Goal: Information Seeking & Learning: Learn about a topic

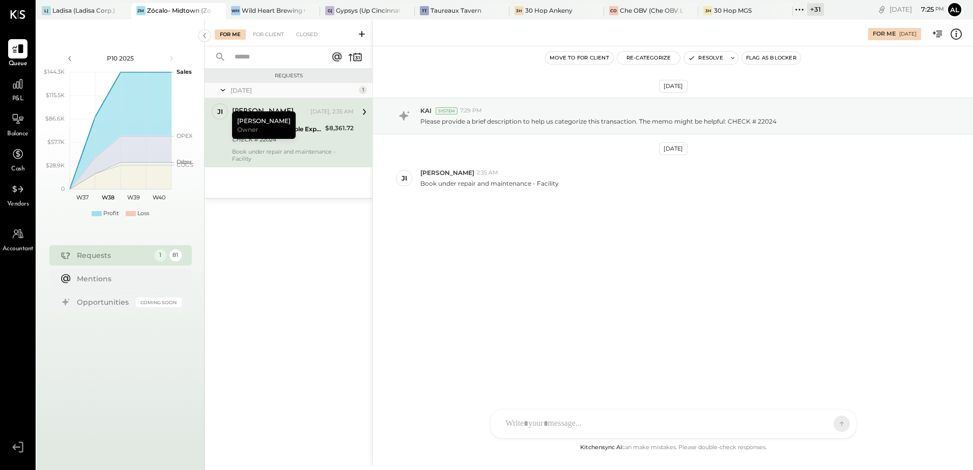
click at [551, 245] on div "[DATE] KAI System 7:29 PM Please provide a brief description to help us categor…" at bounding box center [673, 172] width 600 height 201
click at [218, 11] on icon at bounding box center [217, 11] width 13 height 12
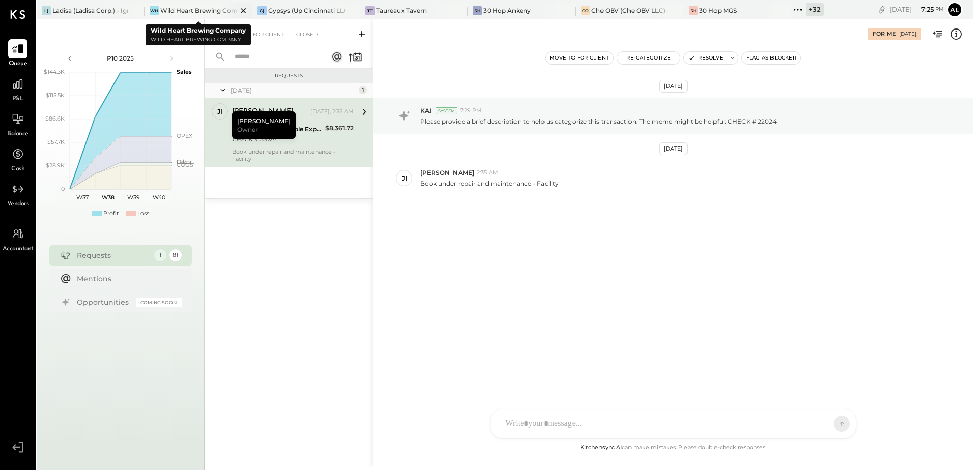
click at [205, 7] on div "Wild Heart Brewing Company" at bounding box center [198, 10] width 77 height 9
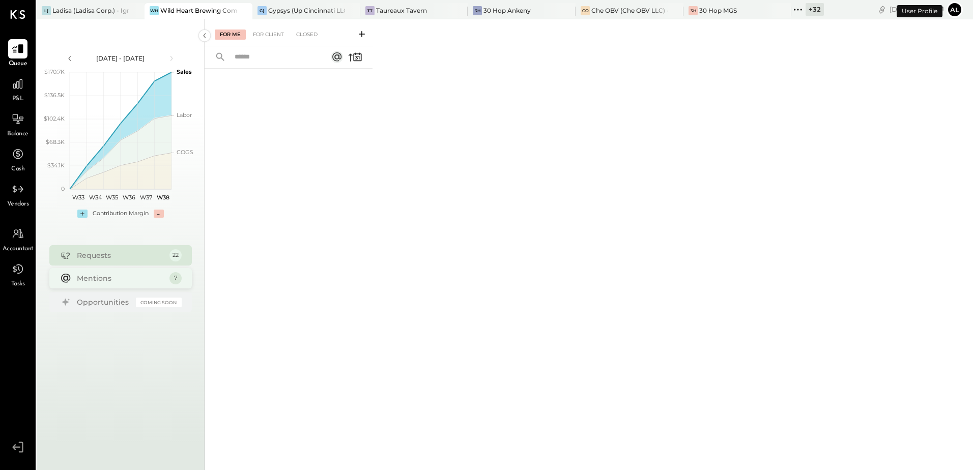
click at [105, 276] on div "Mentions" at bounding box center [121, 278] width 88 height 10
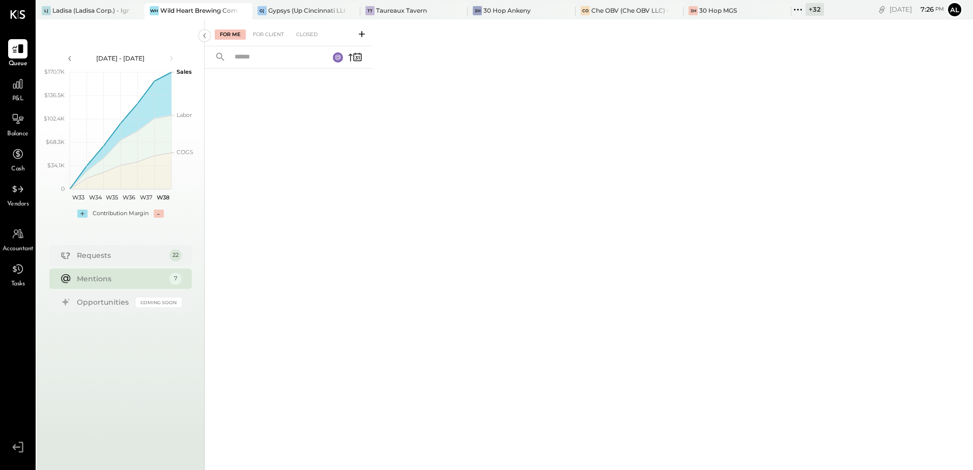
click at [149, 282] on div "Mentions" at bounding box center [121, 279] width 88 height 10
click at [123, 285] on div "Mentions 7" at bounding box center [120, 279] width 143 height 20
click at [275, 38] on div "For Client" at bounding box center [268, 35] width 41 height 10
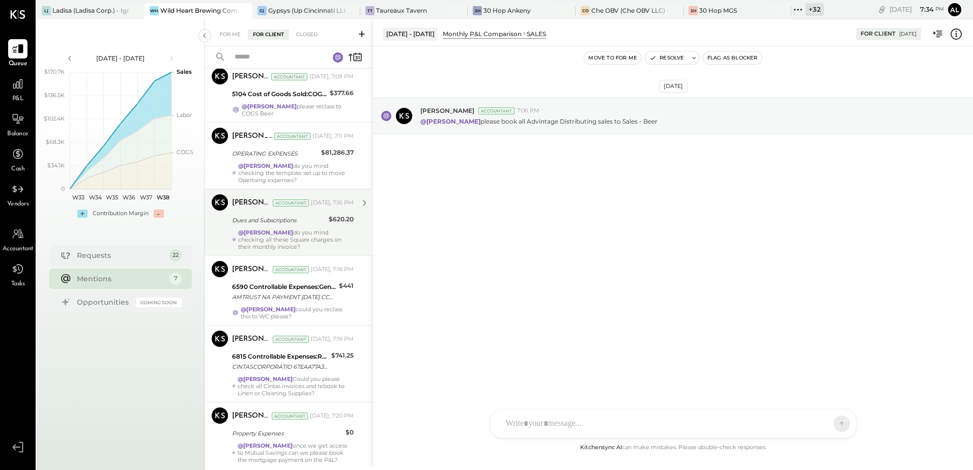
scroll to position [125, 0]
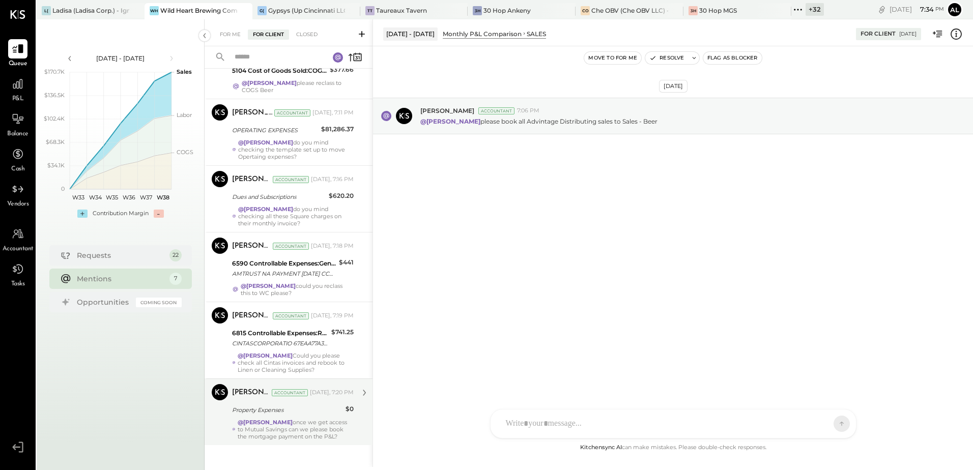
click at [274, 419] on div "@[PERSON_NAME] once we get access to Mutual Savings can we please book the mort…" at bounding box center [296, 429] width 116 height 21
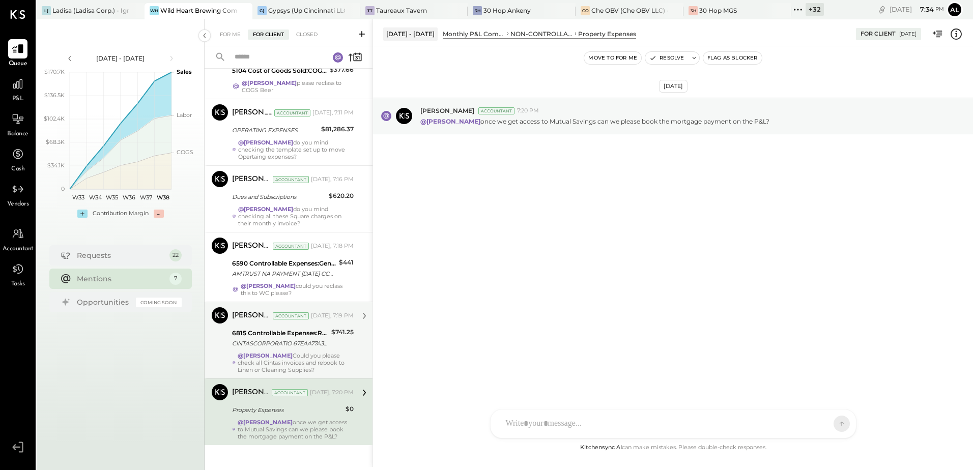
click at [254, 341] on div "CINTASCORPORATIO 67EAA77A3D CCD 1001413212" at bounding box center [280, 344] width 96 height 10
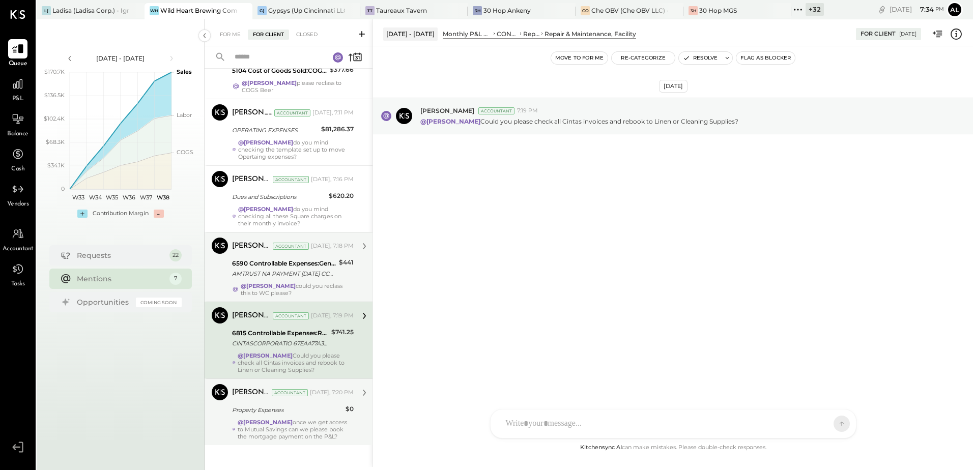
click at [288, 269] on div "AMTRUST NA PAYMENT AUG 20 CCD 40796615" at bounding box center [284, 274] width 104 height 10
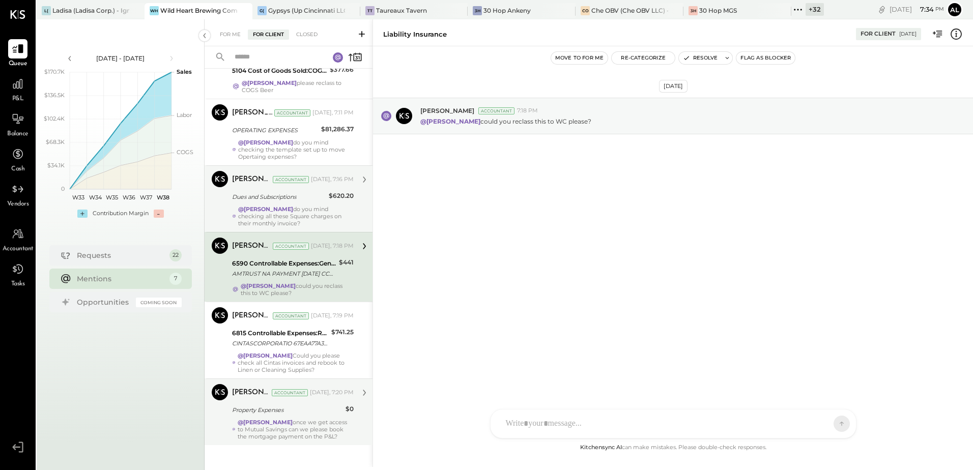
click at [285, 206] on div "@Ali Mehdi do you mind checking all these Square charges on their monthly invoi…" at bounding box center [296, 216] width 116 height 21
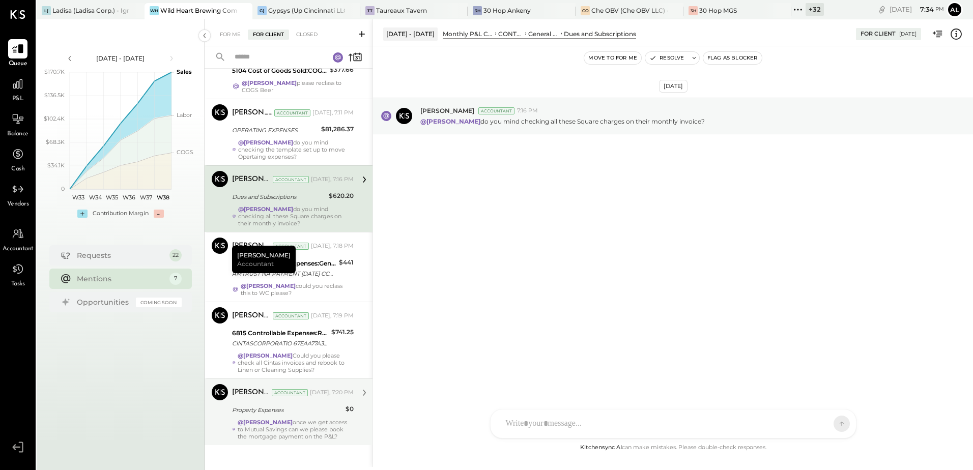
click at [249, 192] on div "Dues and Subscriptions" at bounding box center [279, 197] width 94 height 10
click at [545, 428] on div "AM Ali Mehdi MA Mohammadsalkin Ansari DS Divya Salvani B bsponseller AR Alex Ra…" at bounding box center [673, 424] width 367 height 30
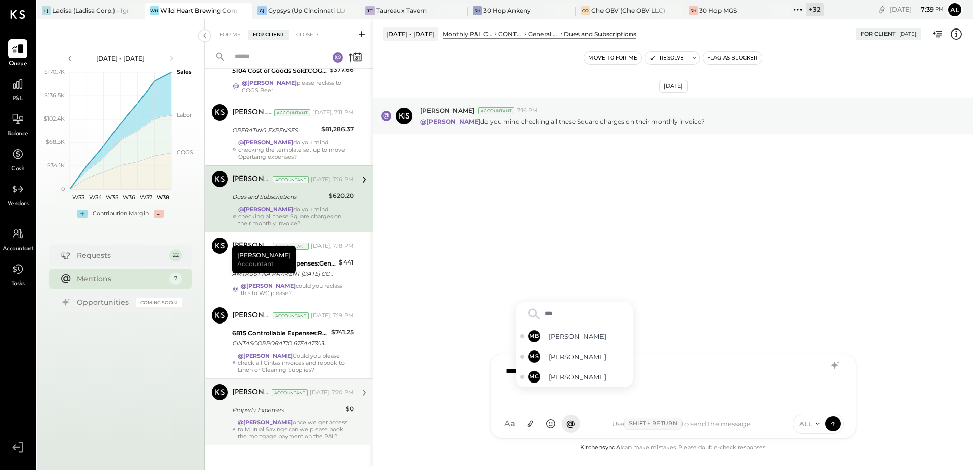
type input "****"
click at [572, 377] on span "[PERSON_NAME]" at bounding box center [589, 378] width 80 height 10
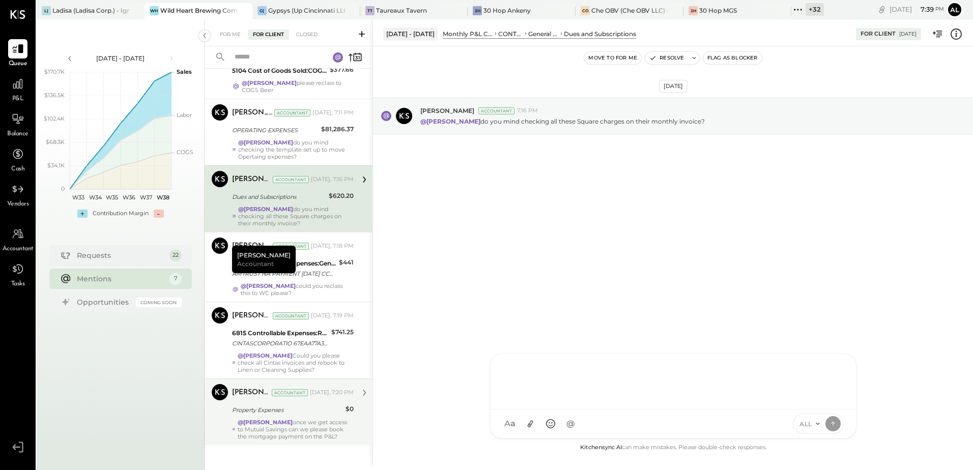
click at [590, 376] on div at bounding box center [673, 380] width 345 height 41
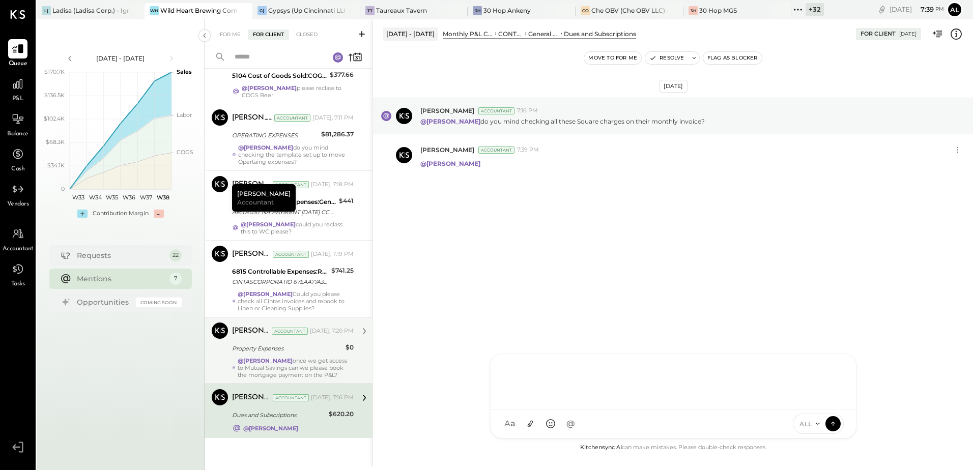
scroll to position [113, 0]
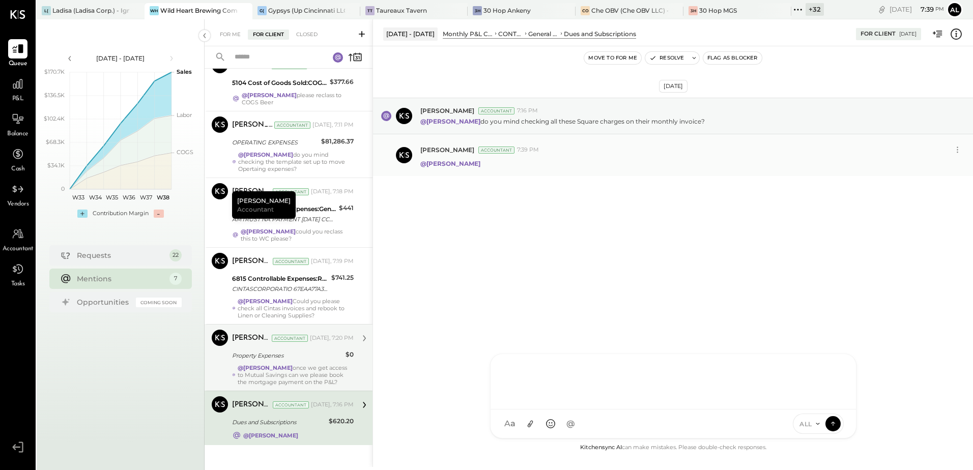
click at [670, 163] on div "@Margot Bloch" at bounding box center [693, 162] width 545 height 11
click at [959, 151] on icon at bounding box center [957, 150] width 11 height 11
click at [940, 161] on button "Edit Message" at bounding box center [930, 167] width 69 height 17
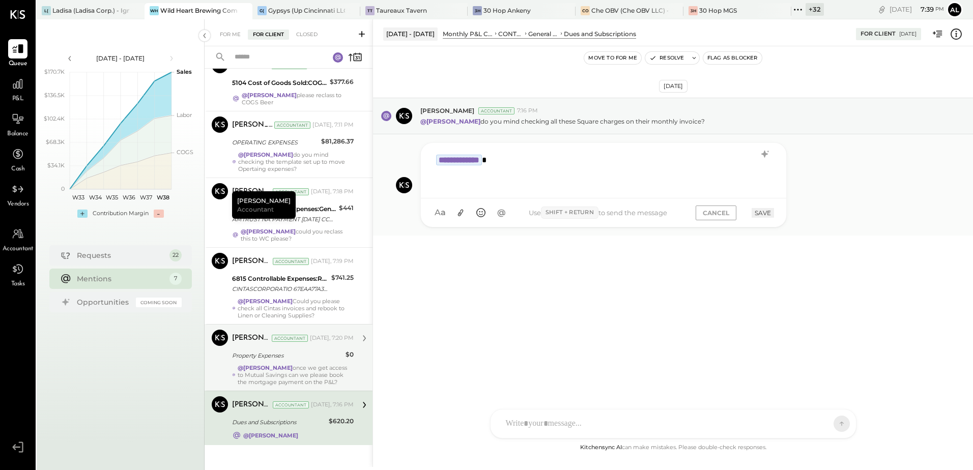
click at [457, 180] on div "**********" at bounding box center [603, 169] width 345 height 41
click at [530, 158] on div "**********" at bounding box center [603, 169] width 345 height 41
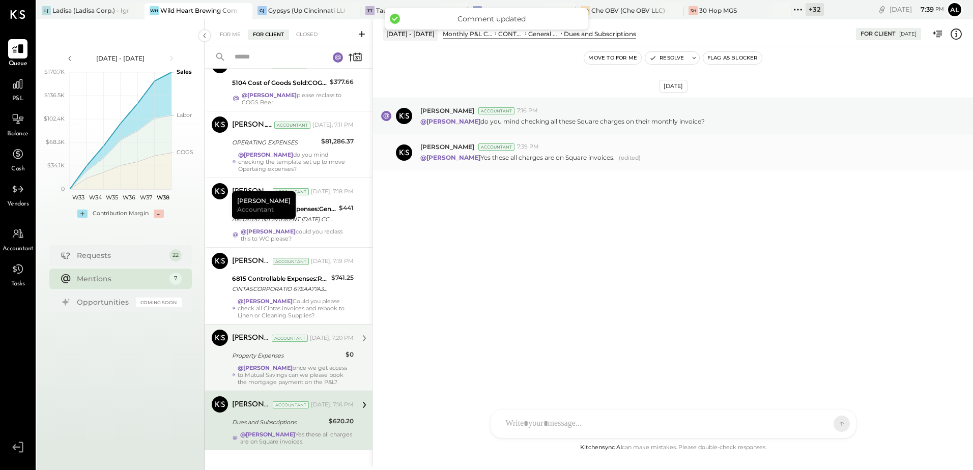
scroll to position [118, 0]
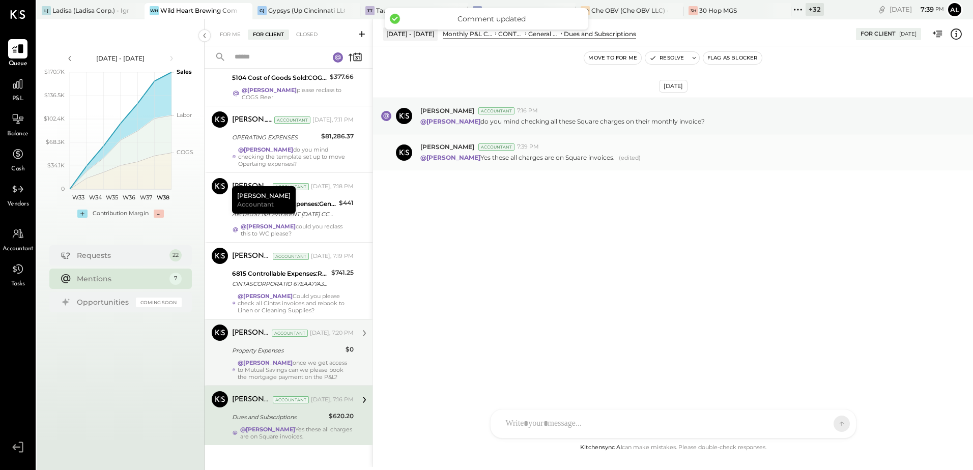
click at [701, 144] on div "Ali Mehdi Accountant 7:39 PM" at bounding box center [693, 147] width 545 height 9
click at [526, 143] on div "Ali Mehdi Accountant 7:39 PM" at bounding box center [693, 147] width 545 height 9
click at [586, 158] on p "@Margot Bloch Yes these all charges are on Square invoices." at bounding box center [518, 157] width 194 height 9
drag, startPoint x: 586, startPoint y: 158, endPoint x: 469, endPoint y: 159, distance: 117.6
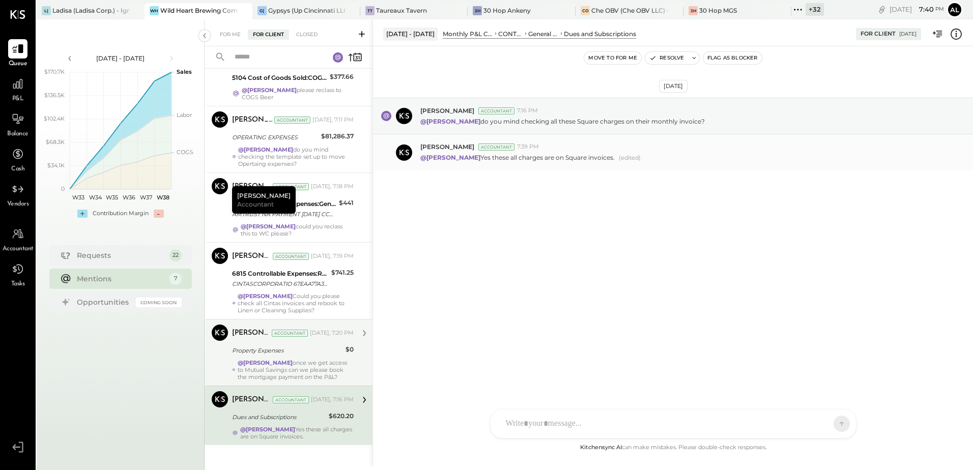
click at [469, 159] on strong "@Margot Bloch" at bounding box center [451, 158] width 60 height 8
click at [556, 401] on div at bounding box center [675, 380] width 349 height 41
click at [645, 284] on div "Sep 19th, 2025 Margot Bloch Accountant 7:16 PM @Ali Mehdi do you mind checking …" at bounding box center [673, 244] width 600 height 396
click at [624, 151] on div "Ali Mehdi Accountant 7:39 PM" at bounding box center [693, 147] width 545 height 9
click at [719, 161] on div "@Margot Bloch Yes these all charges are on Square invoices. (edited)" at bounding box center [693, 156] width 545 height 11
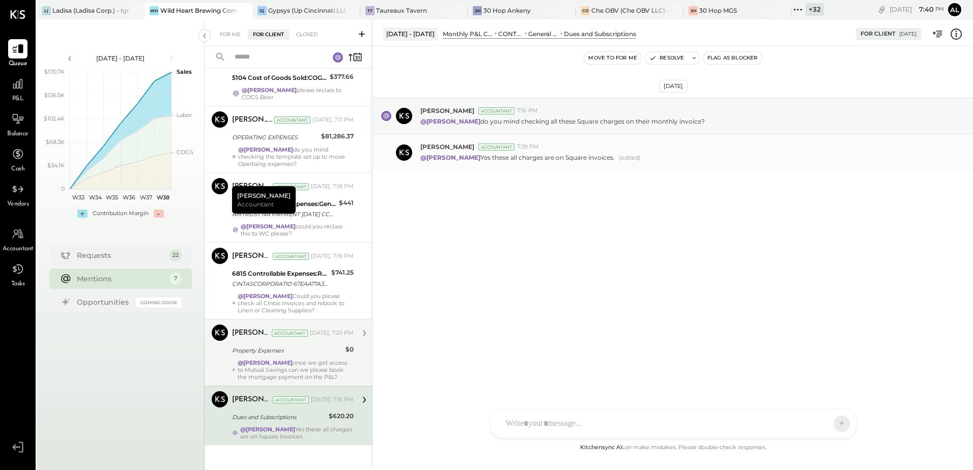
click at [545, 152] on div "@Margot Bloch Yes these all charges are on Square invoices. (edited)" at bounding box center [693, 156] width 545 height 11
click at [552, 427] on div "AM Ali Mehdi MA Mohammadsalkin Ansari DS Divya Salvani B bsponseller AR Alex Ra…" at bounding box center [673, 424] width 367 height 30
click at [528, 430] on button at bounding box center [530, 423] width 19 height 19
click at [539, 376] on div at bounding box center [673, 380] width 345 height 41
click at [300, 35] on div "Closed" at bounding box center [307, 35] width 32 height 10
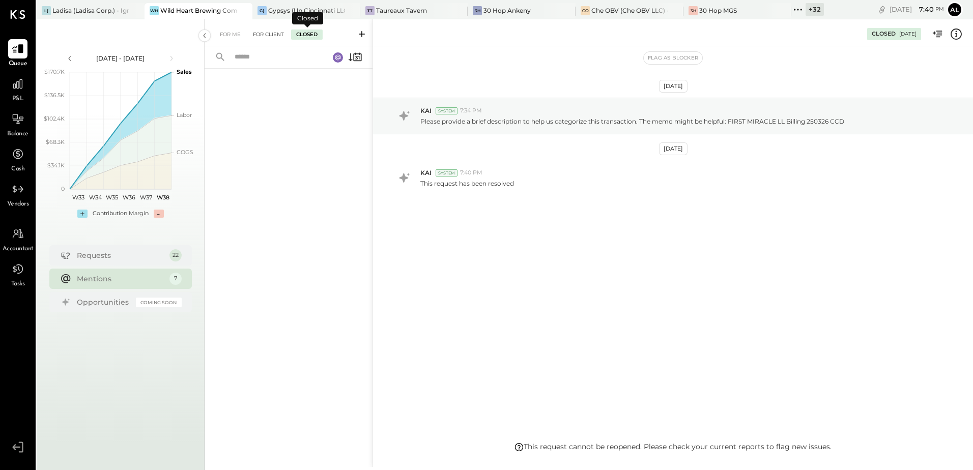
click at [266, 37] on div "For Client" at bounding box center [268, 35] width 41 height 10
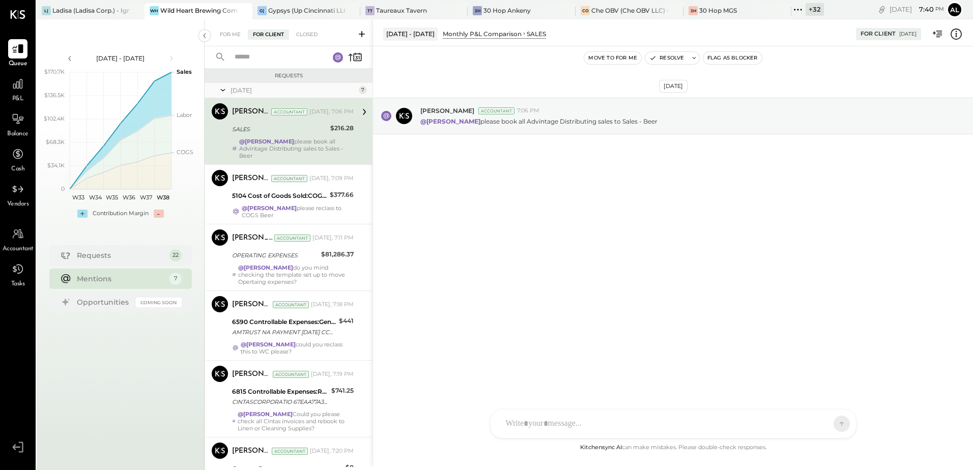
scroll to position [118, 0]
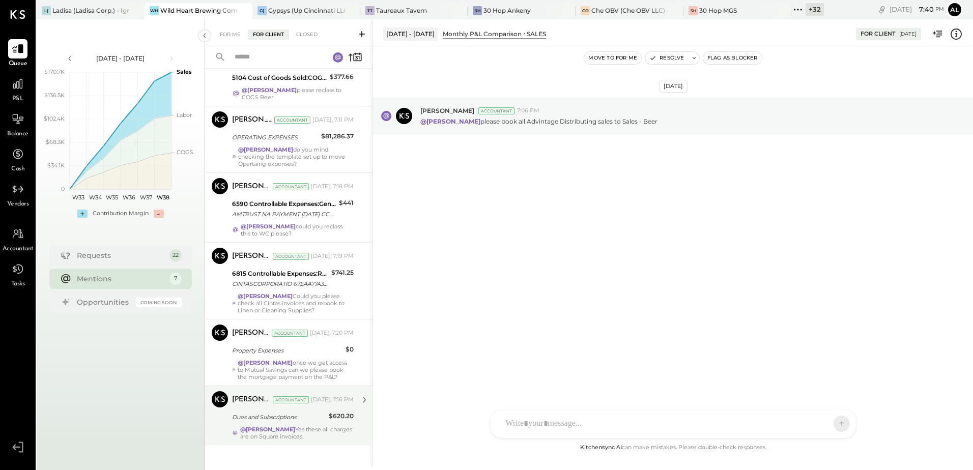
click at [262, 412] on div "Dues and Subscriptions" at bounding box center [279, 417] width 94 height 10
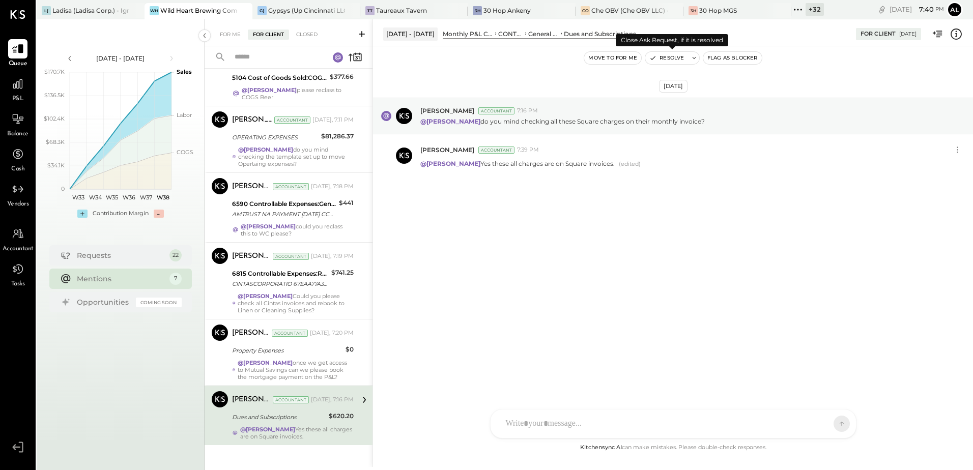
click at [671, 57] on button "Resolve" at bounding box center [667, 58] width 43 height 12
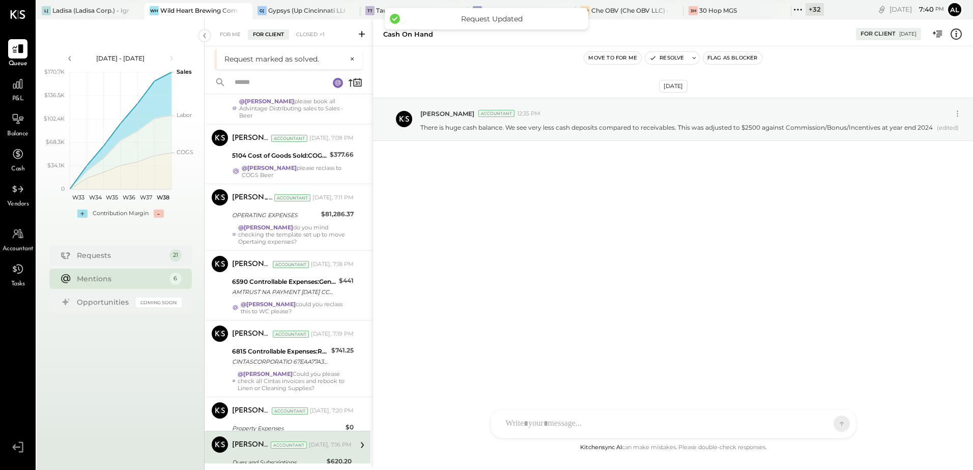
scroll to position [59, 0]
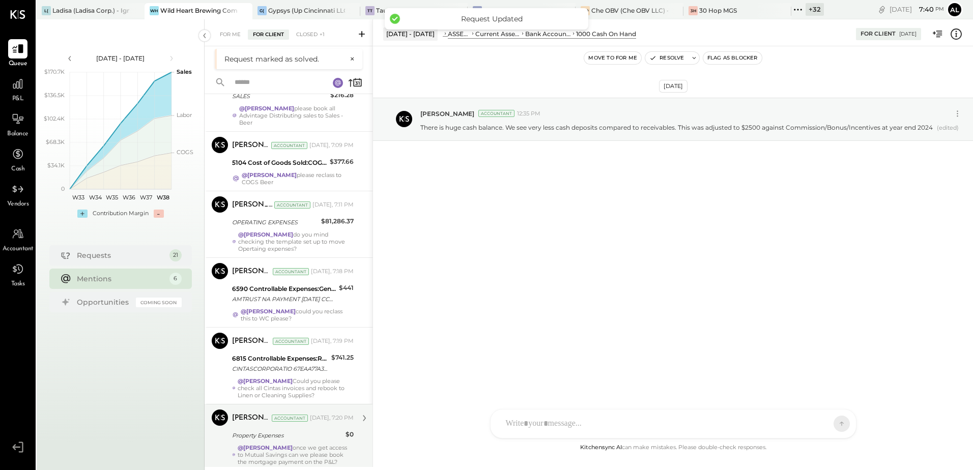
click at [288, 444] on div "@Ali Mehdi once we get access to Mutual Savings can we please book the mortgage…" at bounding box center [296, 454] width 116 height 21
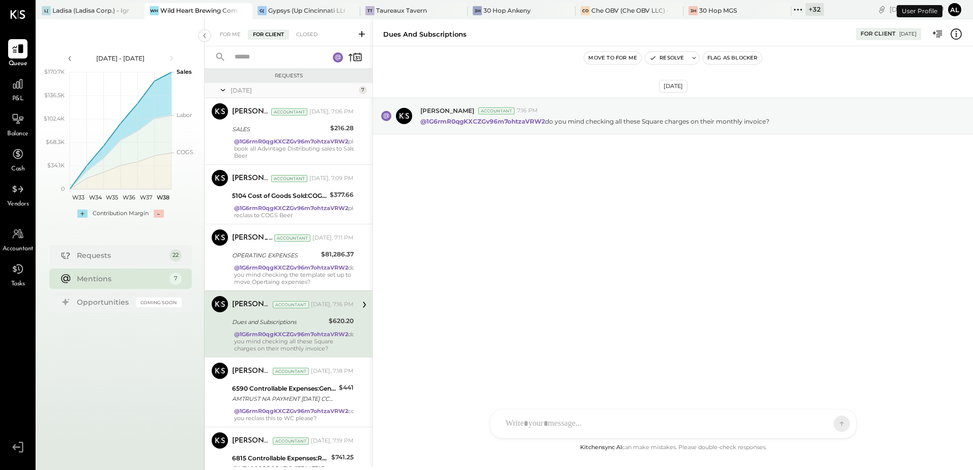
scroll to position [55, 0]
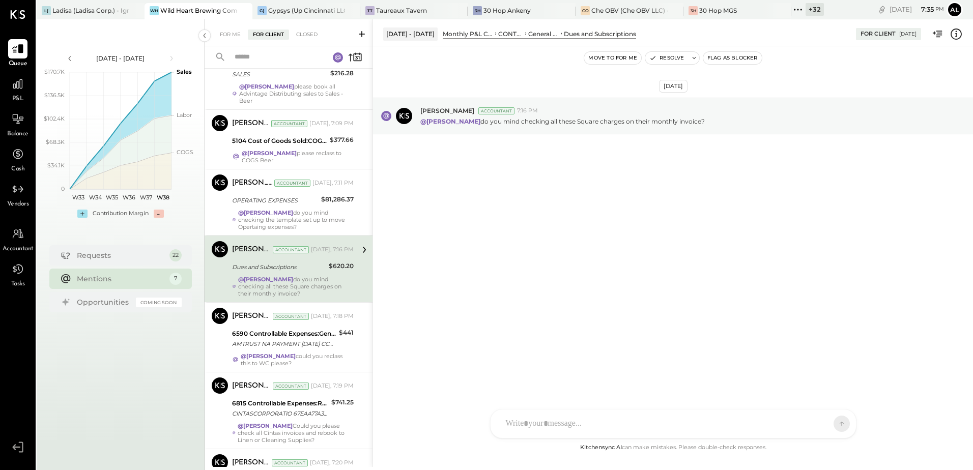
click at [21, 96] on span "P&L" at bounding box center [18, 99] width 12 height 9
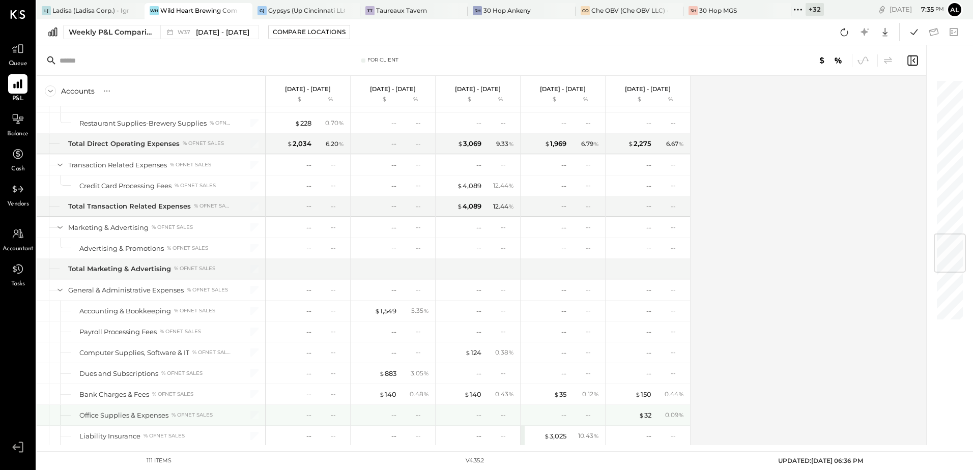
scroll to position [1375, 0]
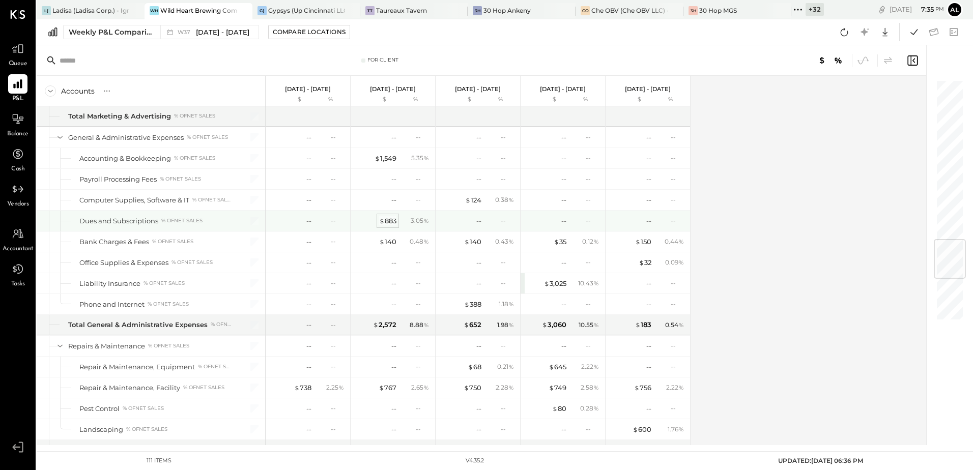
click at [393, 221] on div "$ 883" at bounding box center [387, 221] width 17 height 10
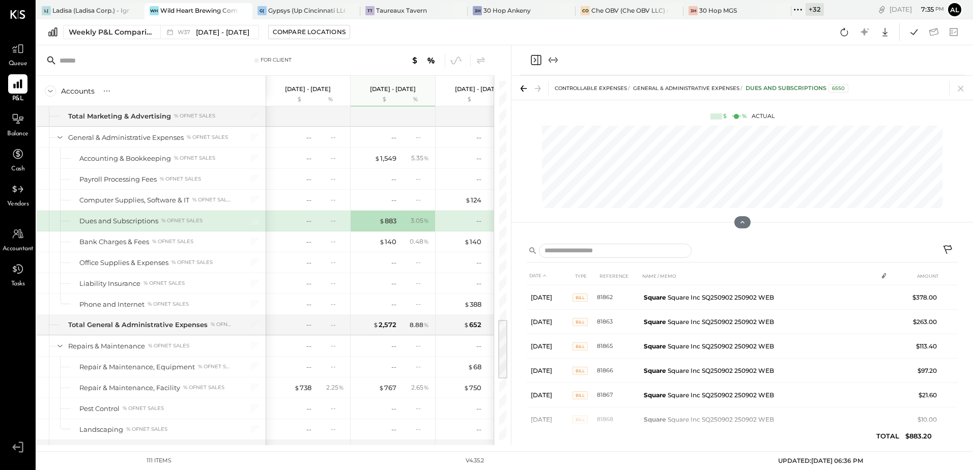
click at [340, 54] on div at bounding box center [408, 60] width 157 height 13
click at [222, 31] on span "Sep 8 - 14, 2025" at bounding box center [222, 32] width 53 height 10
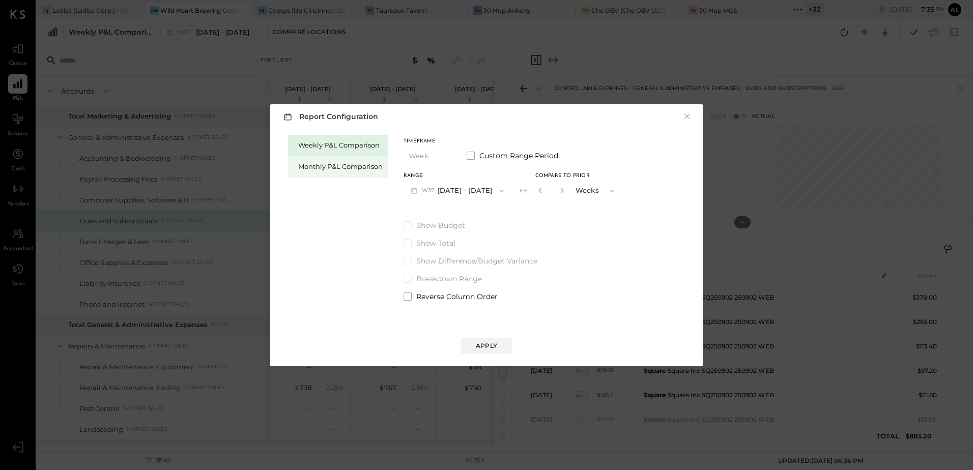
click at [314, 165] on div "Monthly P&L Comparison" at bounding box center [340, 167] width 85 height 10
click at [493, 192] on span "button" at bounding box center [499, 191] width 13 height 8
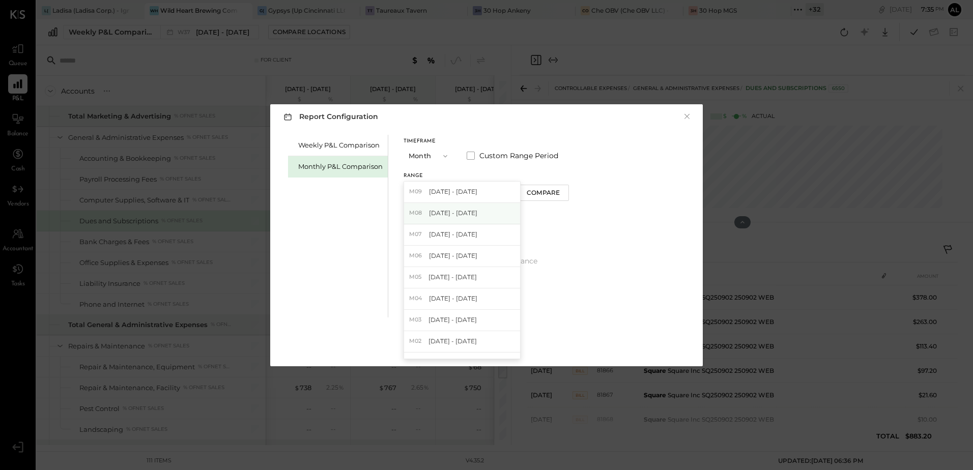
click at [461, 213] on span "Aug 1 - 31, 2025" at bounding box center [453, 213] width 48 height 9
click at [493, 347] on div "Apply" at bounding box center [486, 346] width 21 height 9
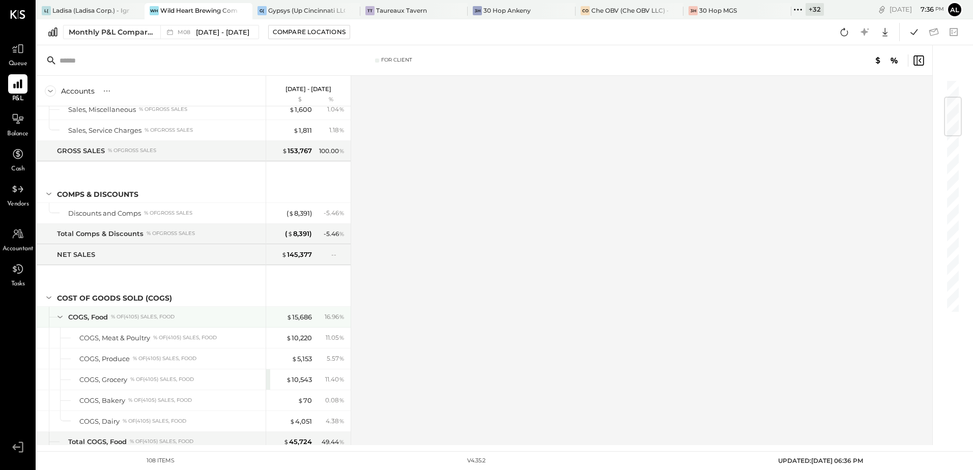
scroll to position [356, 0]
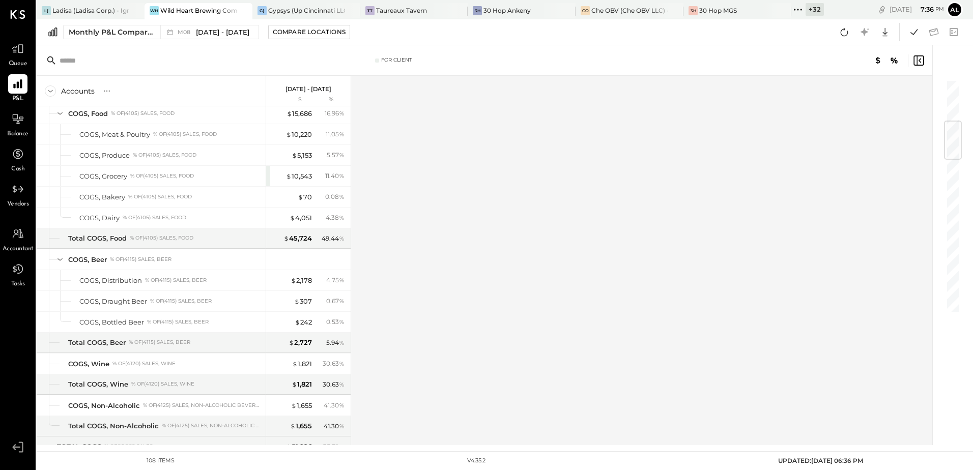
click at [548, 254] on div "Accounts S % GL Aug 1 - 31, 2025 $ % SALES Sales, Food % of GROSS SALES Sales, …" at bounding box center [486, 261] width 898 height 370
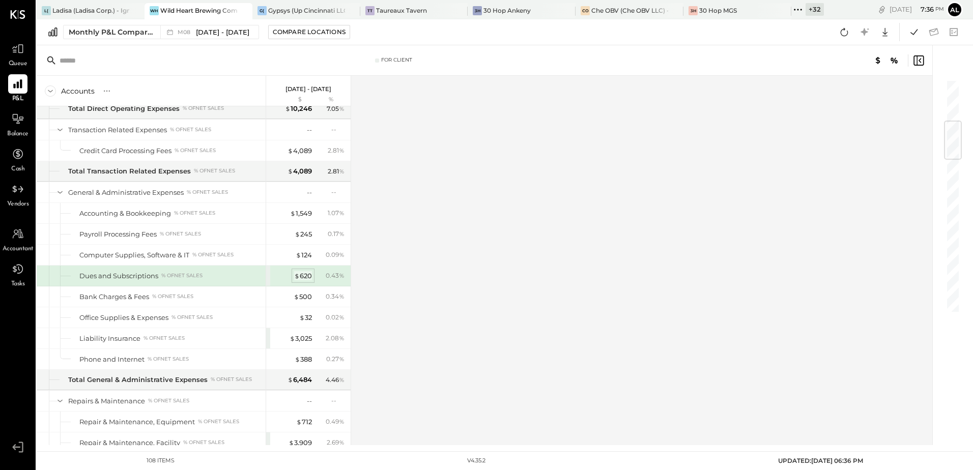
click at [305, 278] on div "$ 620" at bounding box center [303, 276] width 18 height 10
